Goal: Task Accomplishment & Management: Use online tool/utility

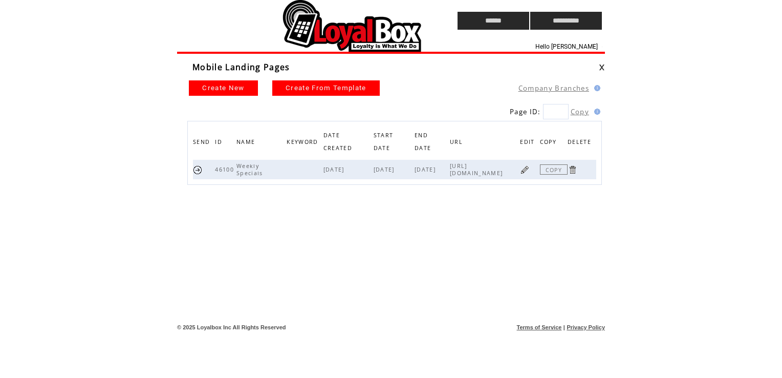
click at [529, 165] on link at bounding box center [525, 170] width 10 height 10
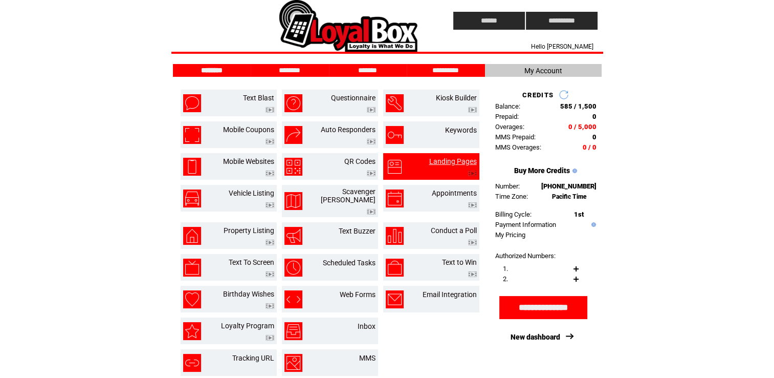
click at [457, 157] on link "Landing Pages" at bounding box center [453, 161] width 48 height 8
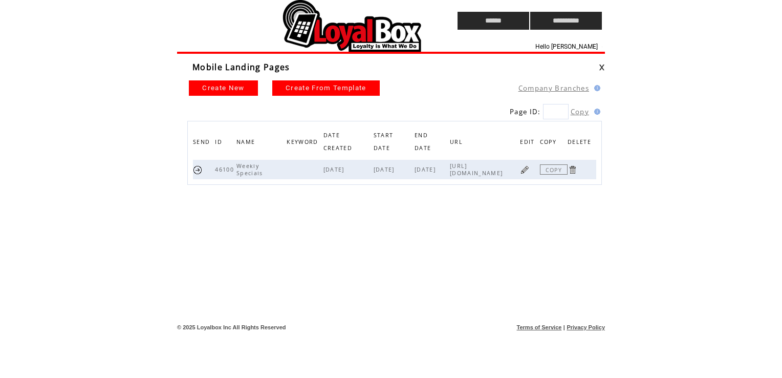
click at [526, 171] on link at bounding box center [525, 170] width 10 height 10
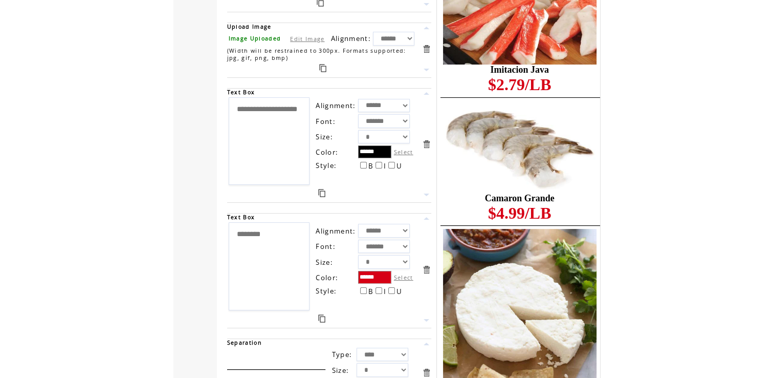
scroll to position [3906, 0]
